Goal: Task Accomplishment & Management: Manage account settings

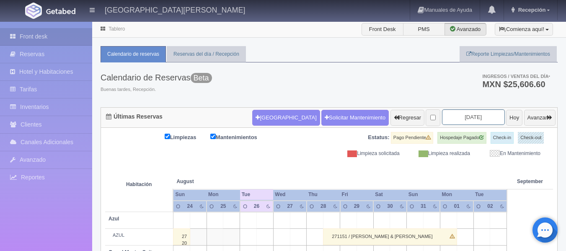
click at [469, 118] on input "2025-08-26" at bounding box center [473, 116] width 63 height 15
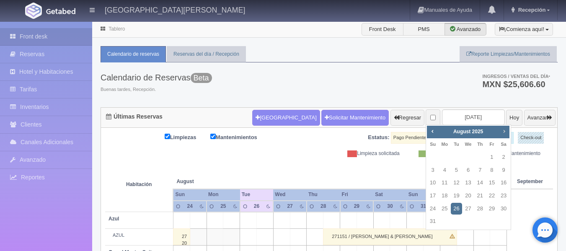
click at [503, 135] on link "Next" at bounding box center [504, 130] width 9 height 9
click at [502, 168] on link "13" at bounding box center [503, 170] width 11 height 12
type input "2025-09-13"
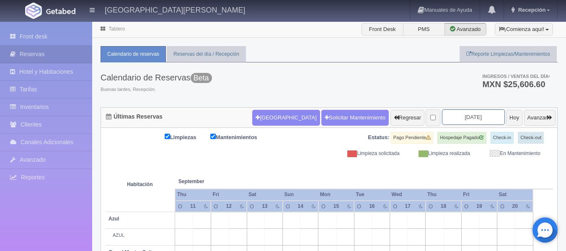
click at [465, 118] on input "2025-09-13" at bounding box center [473, 116] width 63 height 15
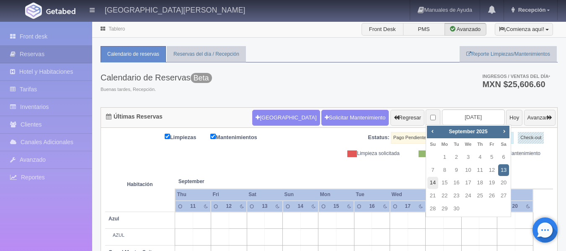
click at [432, 183] on link "14" at bounding box center [432, 183] width 11 height 12
type input "[DATE]"
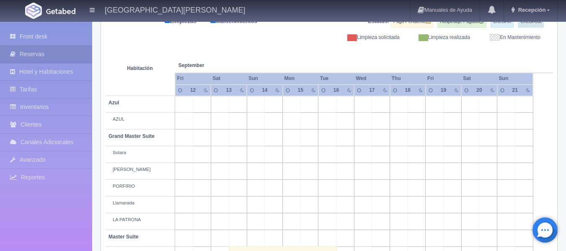
scroll to position [74, 0]
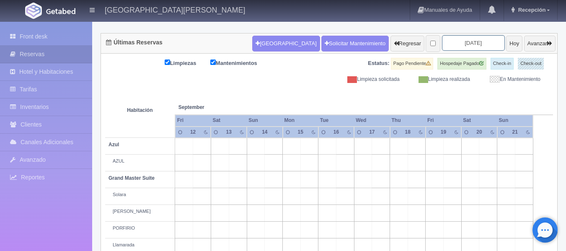
click at [462, 42] on input "[DATE]" at bounding box center [473, 42] width 63 height 15
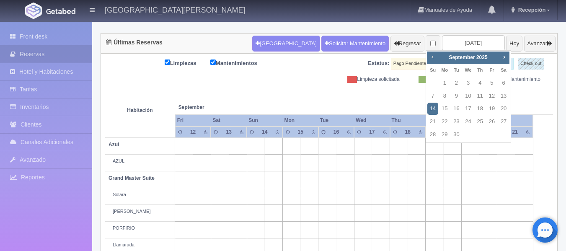
click at [430, 60] on span "Prev" at bounding box center [432, 57] width 7 height 7
click at [435, 147] on link "31" at bounding box center [432, 147] width 11 height 12
type input "[DATE]"
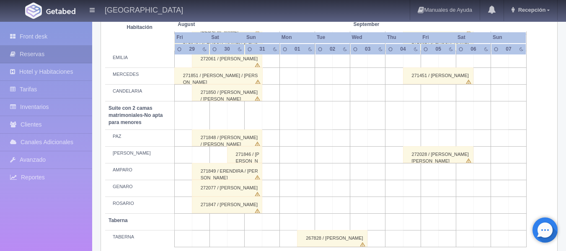
scroll to position [660, 0]
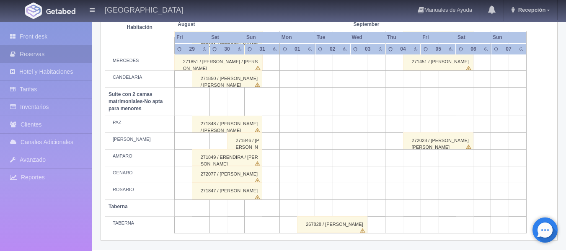
click at [337, 222] on div "267828 / RAFAEL LOERA" at bounding box center [332, 224] width 70 height 17
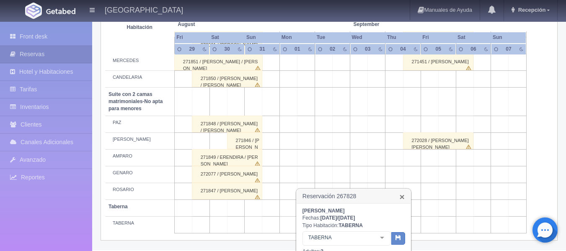
click at [402, 198] on link "×" at bounding box center [402, 196] width 5 height 9
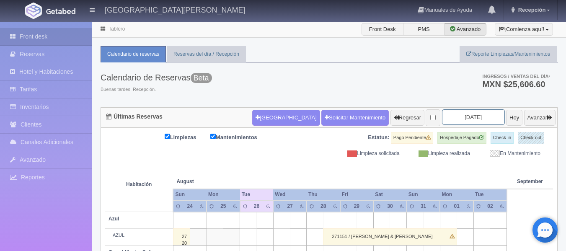
click at [465, 117] on input "[DATE]" at bounding box center [473, 116] width 63 height 15
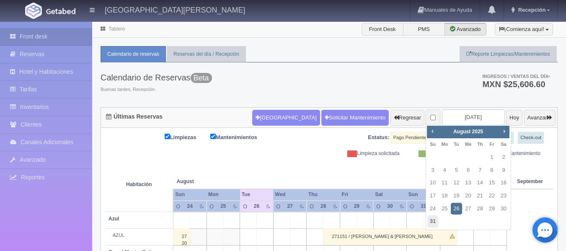
click at [433, 222] on link "31" at bounding box center [432, 221] width 11 height 12
type input "[DATE]"
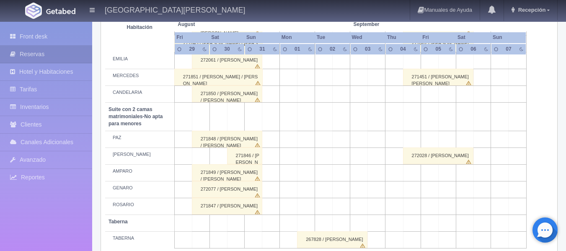
scroll to position [660, 0]
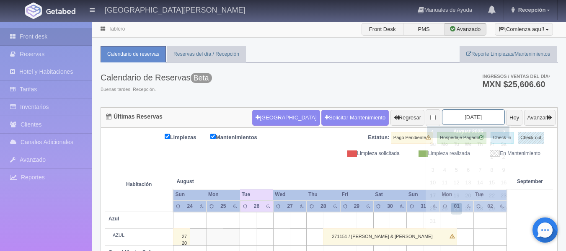
click at [469, 116] on input "[DATE]" at bounding box center [473, 116] width 63 height 15
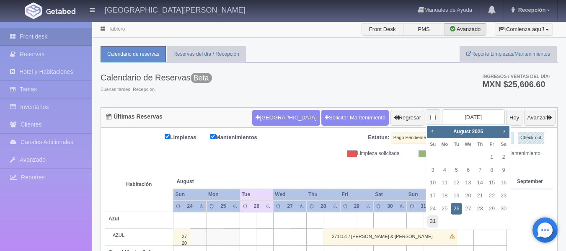
click at [437, 221] on link "31" at bounding box center [432, 221] width 11 height 12
type input "[DATE]"
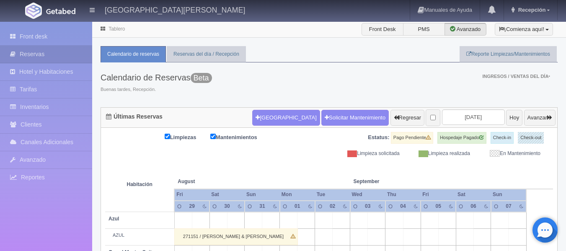
scroll to position [168, 0]
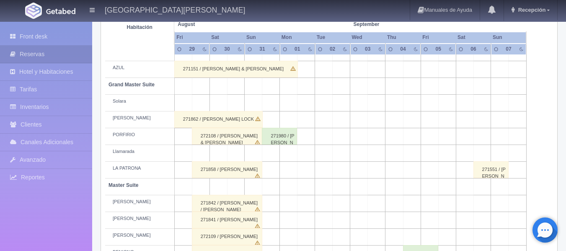
click at [281, 139] on div "271980 / [PERSON_NAME]" at bounding box center [279, 136] width 35 height 17
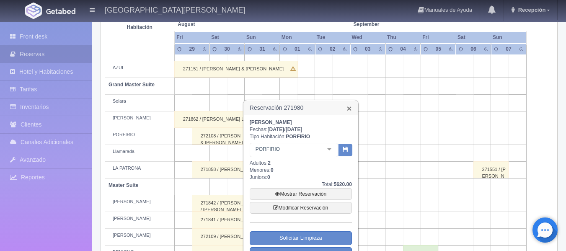
click at [349, 111] on link "×" at bounding box center [349, 108] width 5 height 9
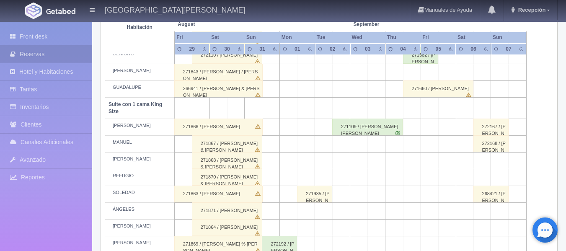
scroll to position [367, 0]
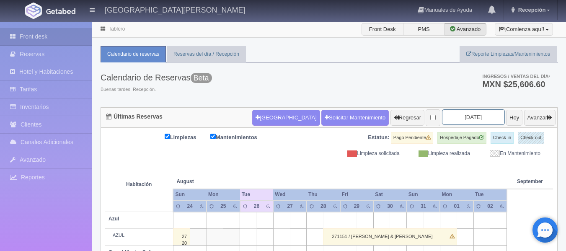
click at [459, 121] on input "[DATE]" at bounding box center [473, 116] width 63 height 15
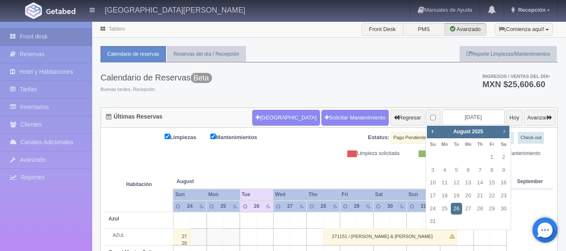
click at [500, 131] on link "Next" at bounding box center [504, 130] width 9 height 9
click at [436, 180] on link "14" at bounding box center [432, 183] width 11 height 12
type input "[DATE]"
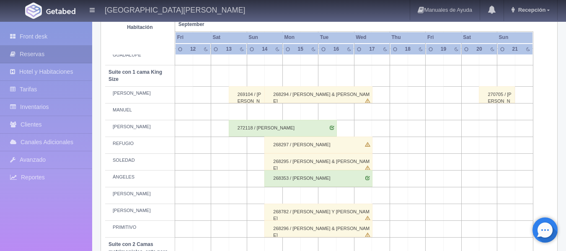
scroll to position [409, 0]
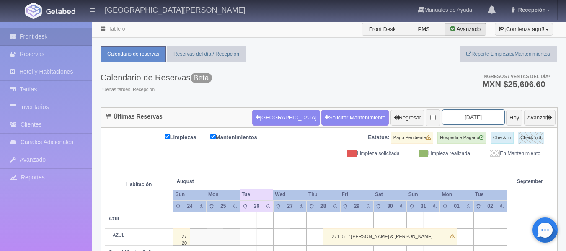
click at [463, 120] on input "2025-08-26" at bounding box center [473, 116] width 63 height 15
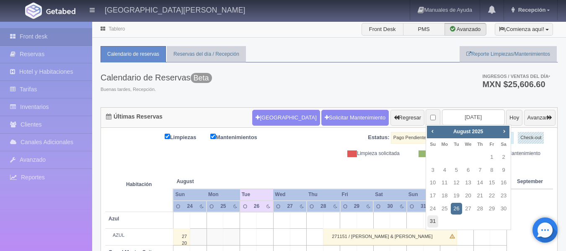
click at [433, 221] on link "31" at bounding box center [432, 221] width 11 height 12
type input "2025-08-31"
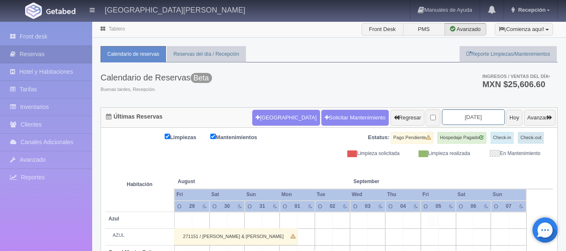
click at [449, 115] on input "[DATE]" at bounding box center [473, 116] width 63 height 15
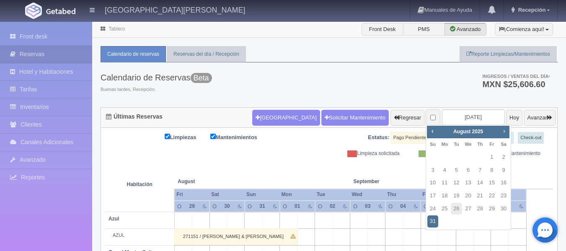
click at [503, 130] on span "Next" at bounding box center [503, 131] width 7 height 7
click at [431, 183] on link "14" at bounding box center [432, 183] width 11 height 12
type input "[DATE]"
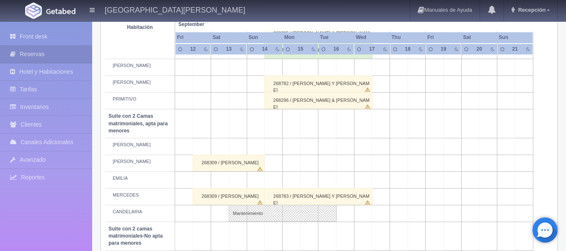
scroll to position [535, 0]
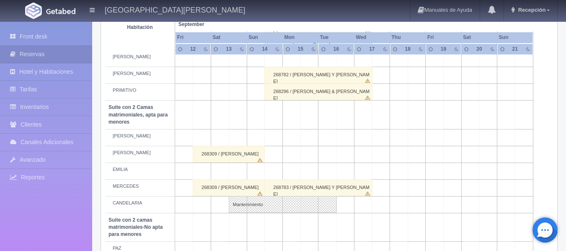
click at [327, 188] on div "268783 / EMMA Y AMBAR LUZIO" at bounding box center [318, 187] width 108 height 17
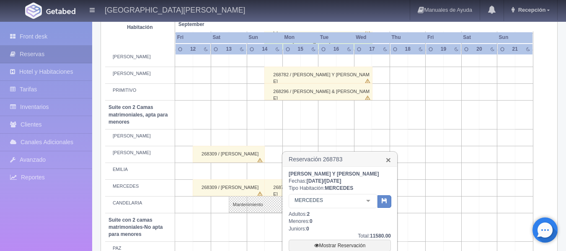
click at [387, 163] on link "×" at bounding box center [388, 159] width 5 height 9
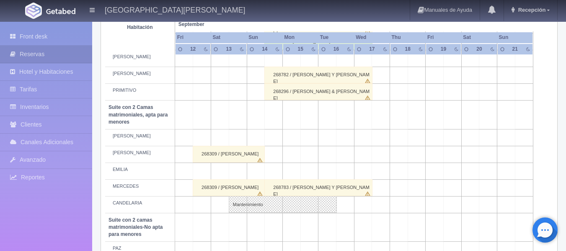
click at [325, 190] on div "268783 / EMMA Y AMBAR LUZIO" at bounding box center [318, 187] width 108 height 17
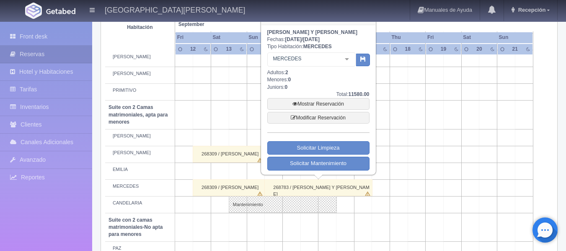
click at [325, 190] on div "268783 / EMMA Y AMBAR LUZIO" at bounding box center [318, 187] width 108 height 17
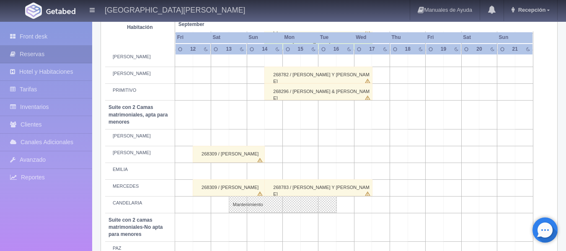
click at [329, 187] on div "268783 / EMMA Y AMBAR LUZIO" at bounding box center [318, 187] width 108 height 17
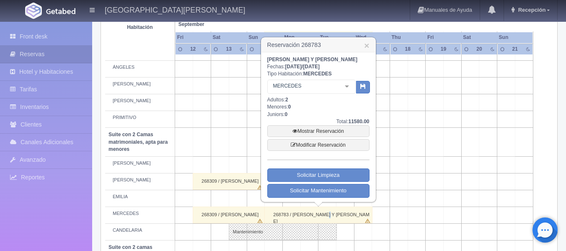
scroll to position [493, 0]
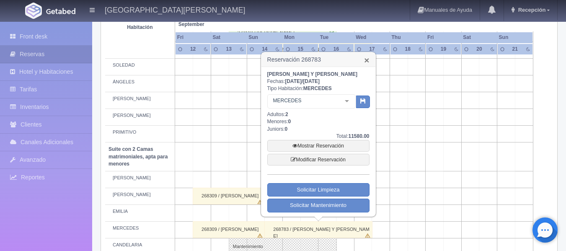
click at [366, 59] on link "×" at bounding box center [366, 60] width 5 height 9
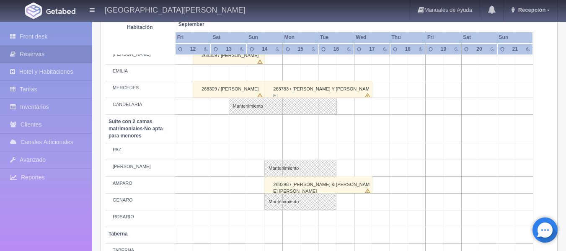
scroll to position [619, 0]
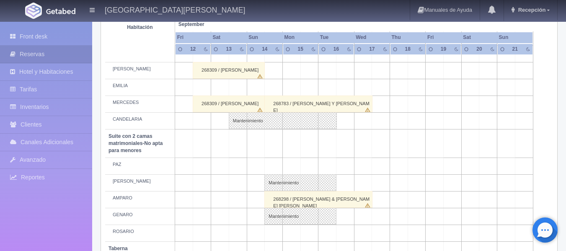
click at [323, 103] on div "268783 / EMMA Y AMBAR LUZIO" at bounding box center [318, 103] width 108 height 17
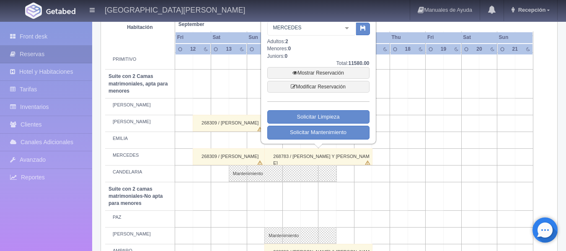
scroll to position [493, 0]
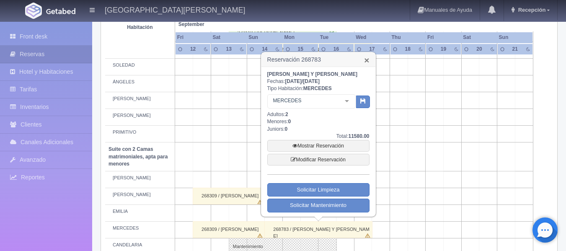
click at [367, 57] on link "×" at bounding box center [366, 60] width 5 height 9
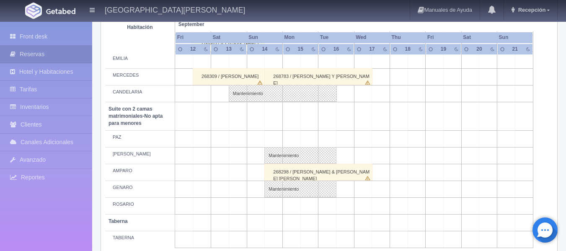
scroll to position [660, 0]
